Goal: Transaction & Acquisition: Purchase product/service

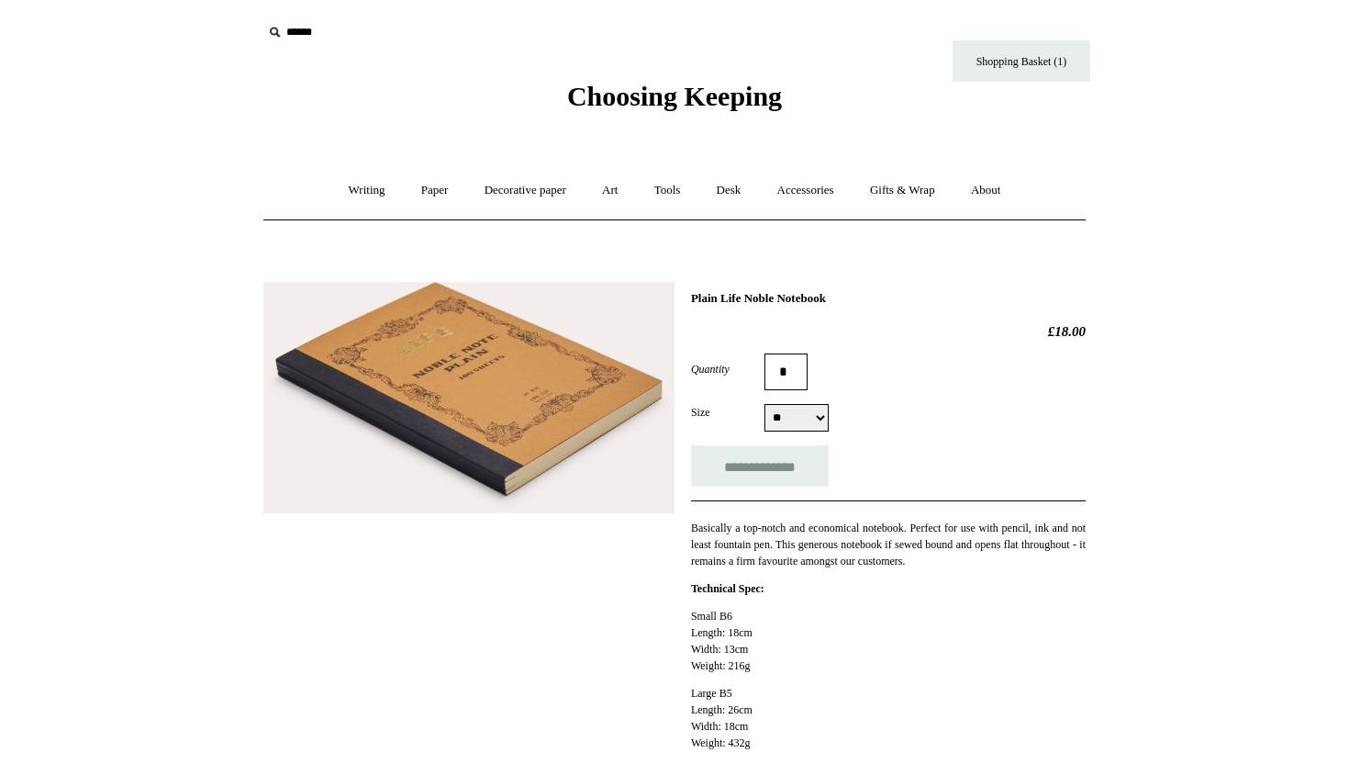
select select "**"
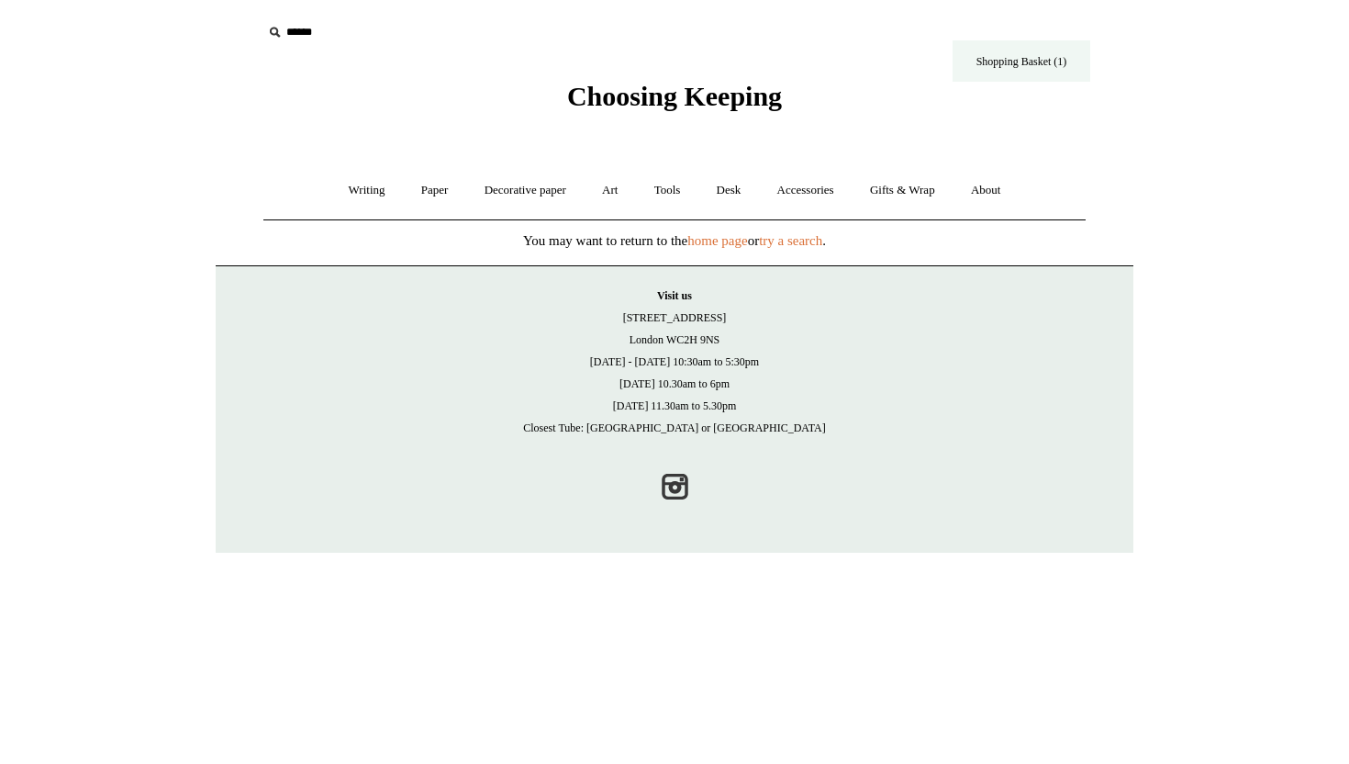
click at [1013, 64] on link "Shopping Basket (1)" at bounding box center [1022, 60] width 138 height 41
